Goal: Information Seeking & Learning: Find contact information

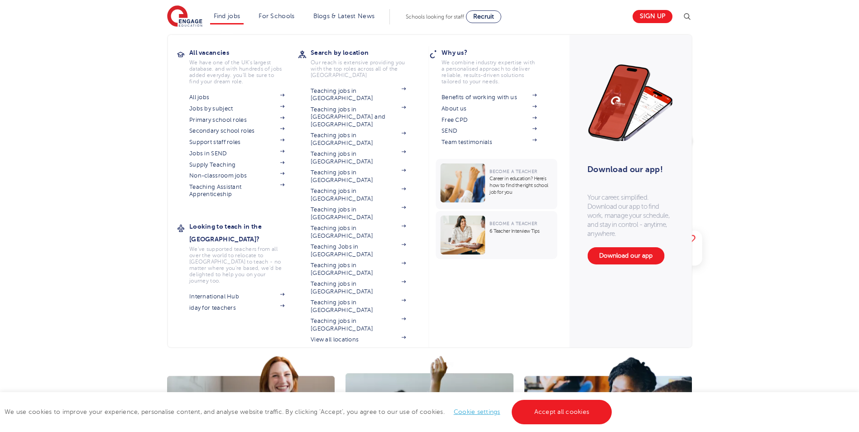
click at [231, 10] on li "Find jobs All vacancies We have one of the UK's largest database. and with hund…" at bounding box center [227, 16] width 34 height 15
click at [231, 13] on link "Find jobs" at bounding box center [227, 16] width 27 height 7
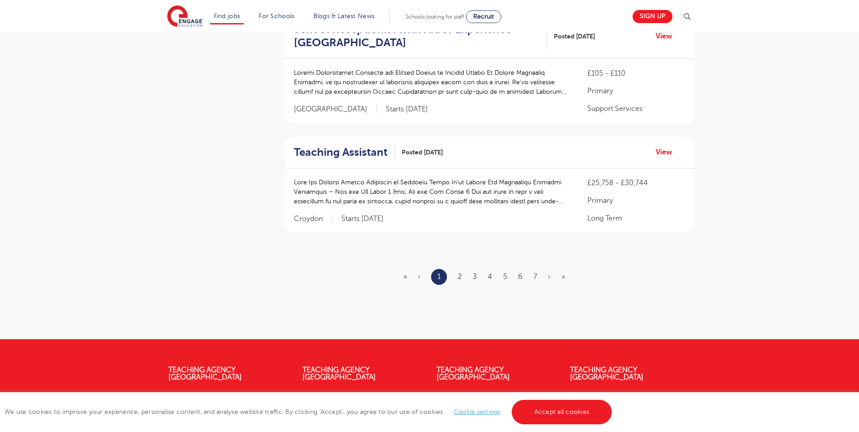
scroll to position [1168, 0]
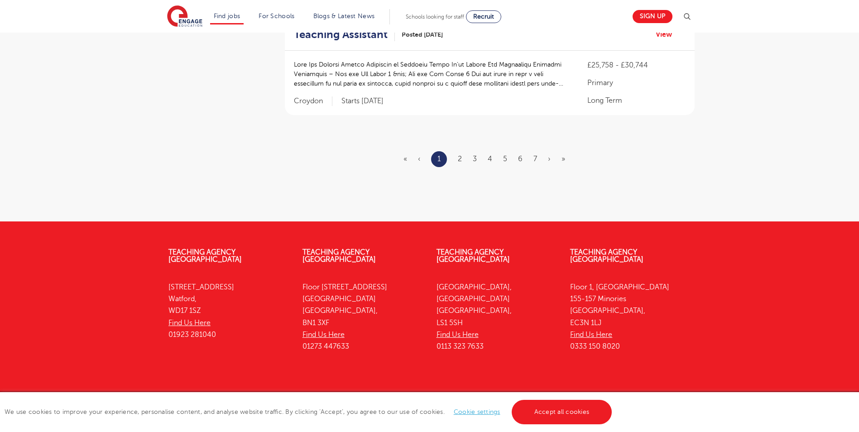
drag, startPoint x: 302, startPoint y: 326, endPoint x: 355, endPoint y: 328, distance: 53.0
click at [355, 328] on p "[STREET_ADDRESS] Find Us Here 01273 447633" at bounding box center [362, 317] width 120 height 72
copy p "01273 447633"
